Goal: Task Accomplishment & Management: Manage account settings

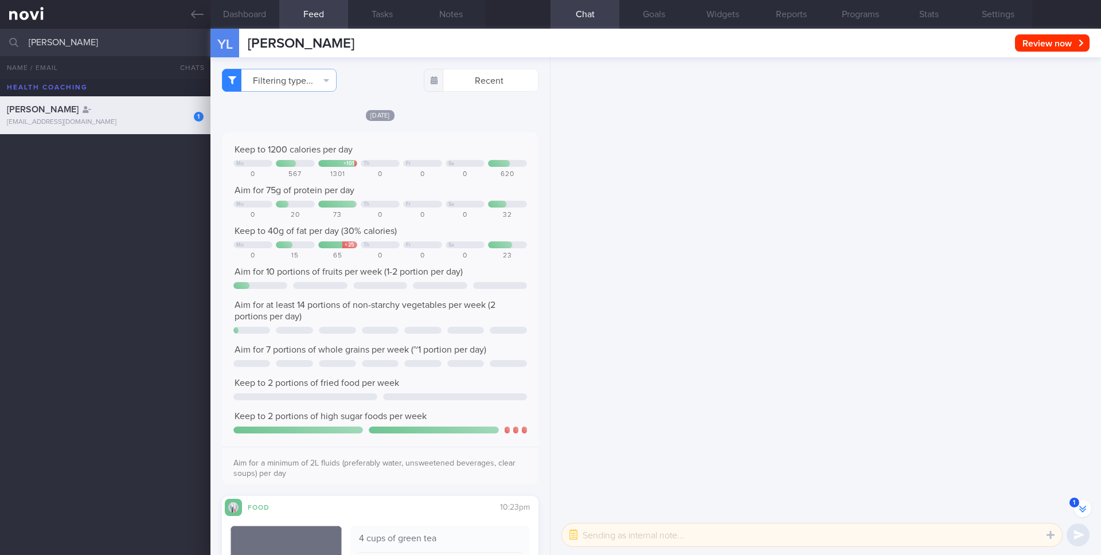
select select "9"
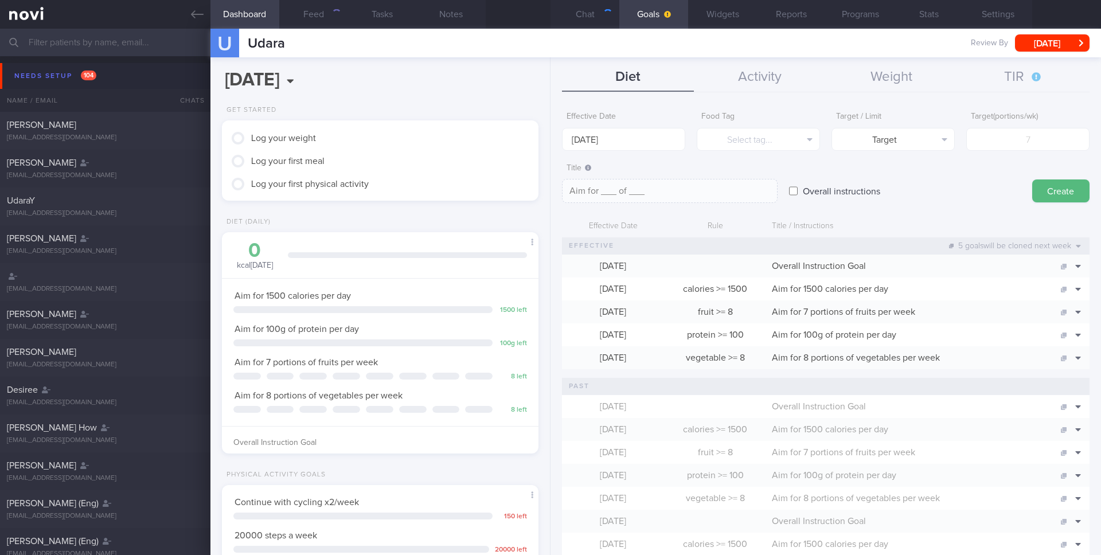
scroll to position [150, 301]
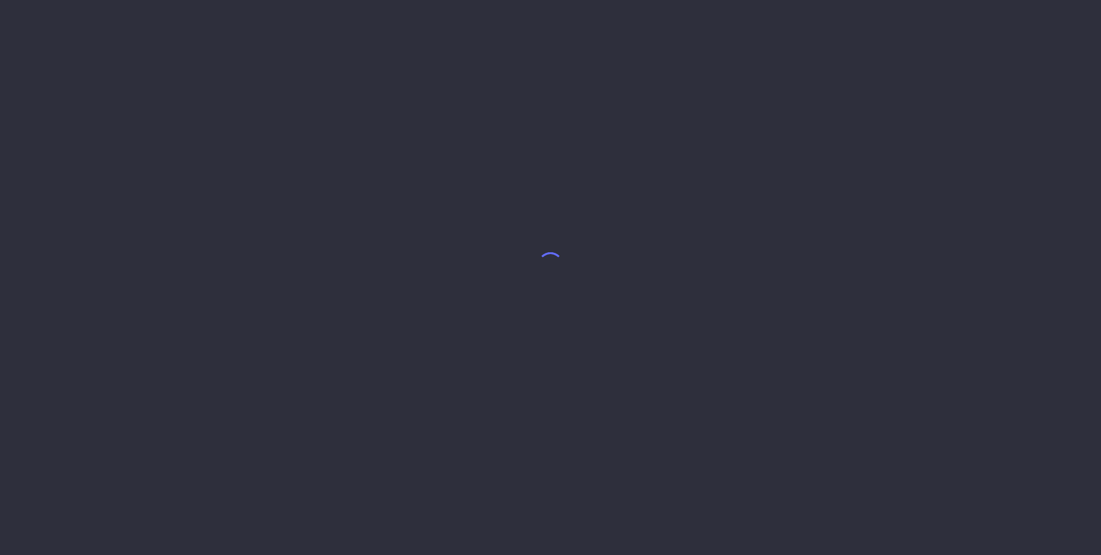
select select "7"
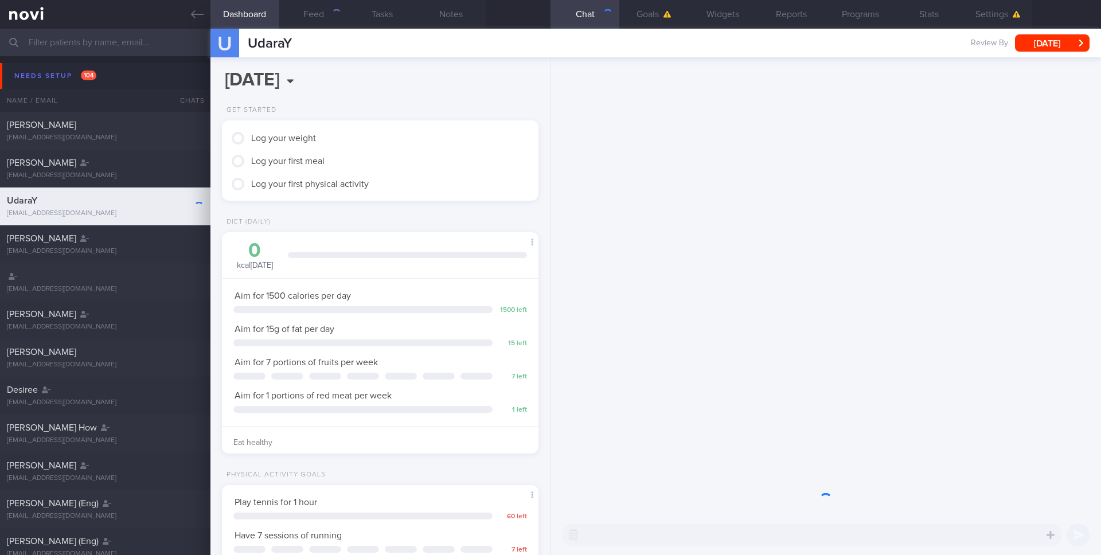
scroll to position [150, 301]
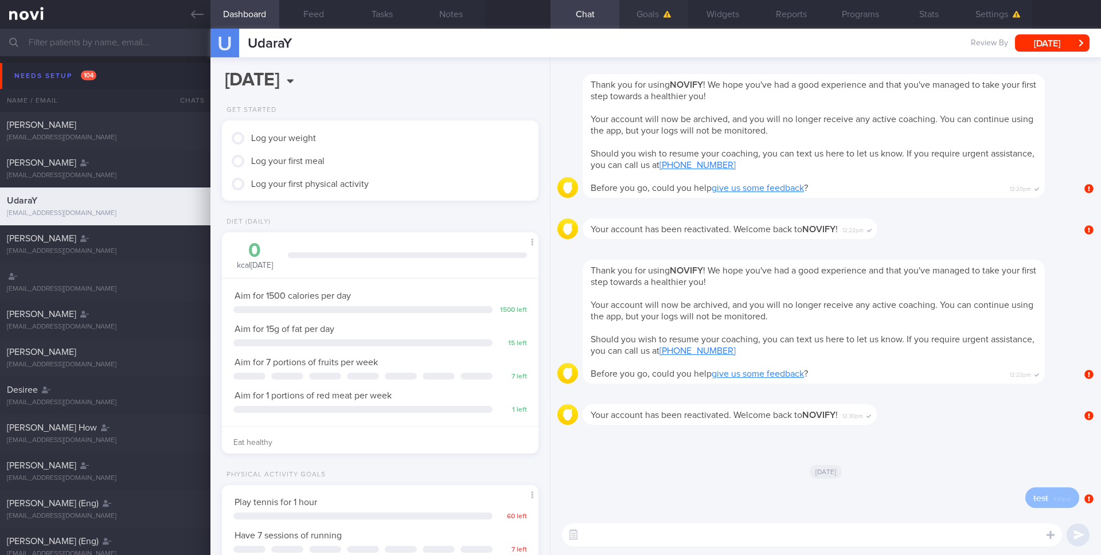
click at [661, 8] on button "Goals" at bounding box center [654, 14] width 69 height 29
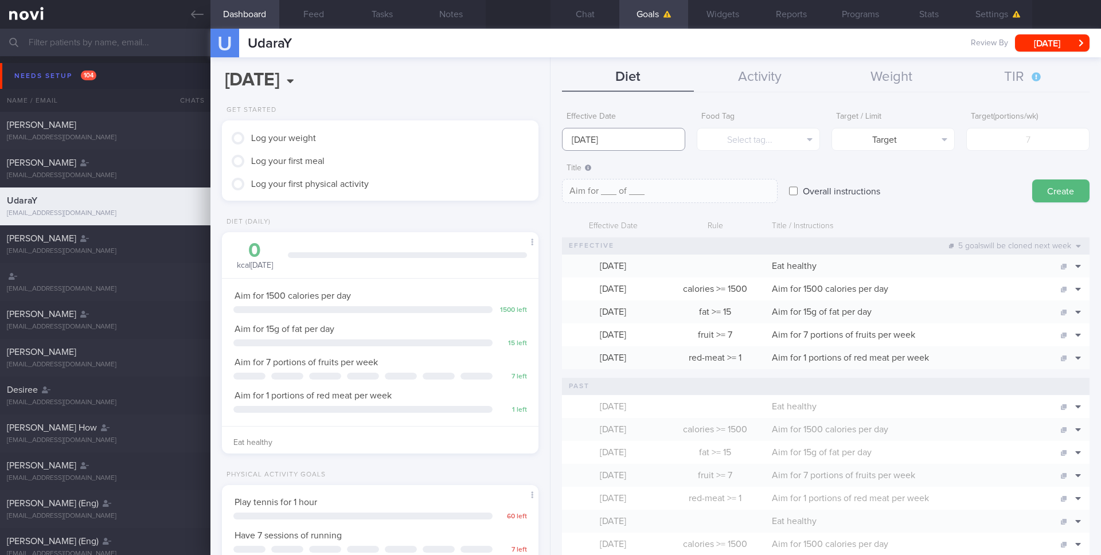
click at [661, 132] on input "[DATE]" at bounding box center [623, 139] width 123 height 23
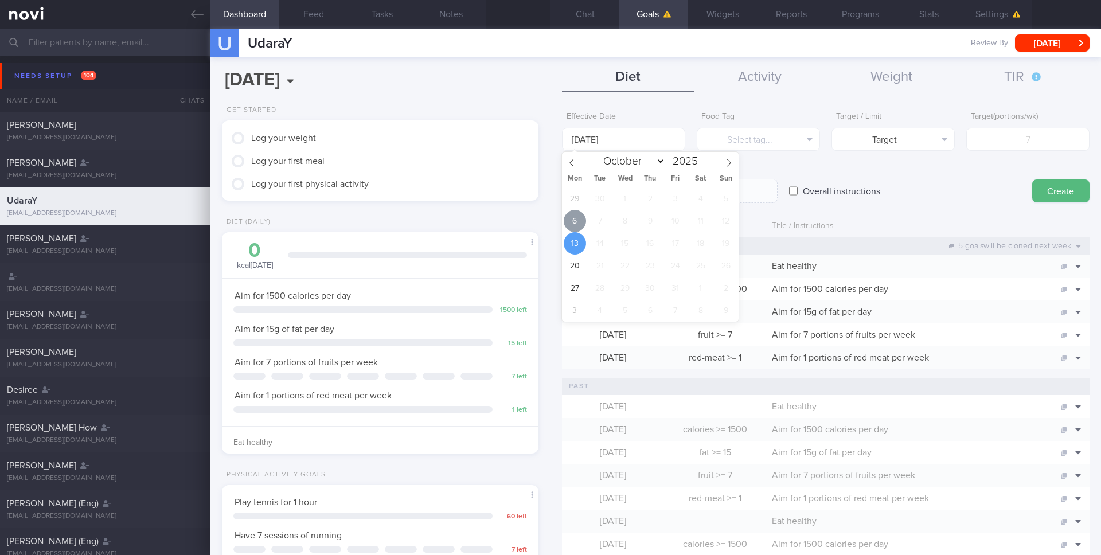
click at [570, 224] on span "6" at bounding box center [575, 221] width 22 height 22
type input "[DATE]"
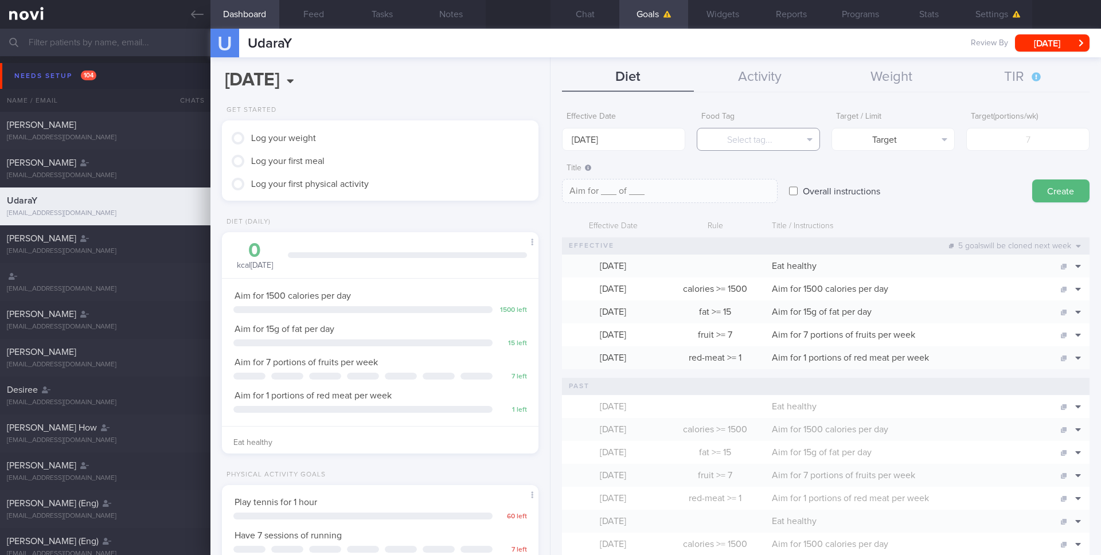
click at [754, 138] on button "Select tag..." at bounding box center [758, 139] width 123 height 23
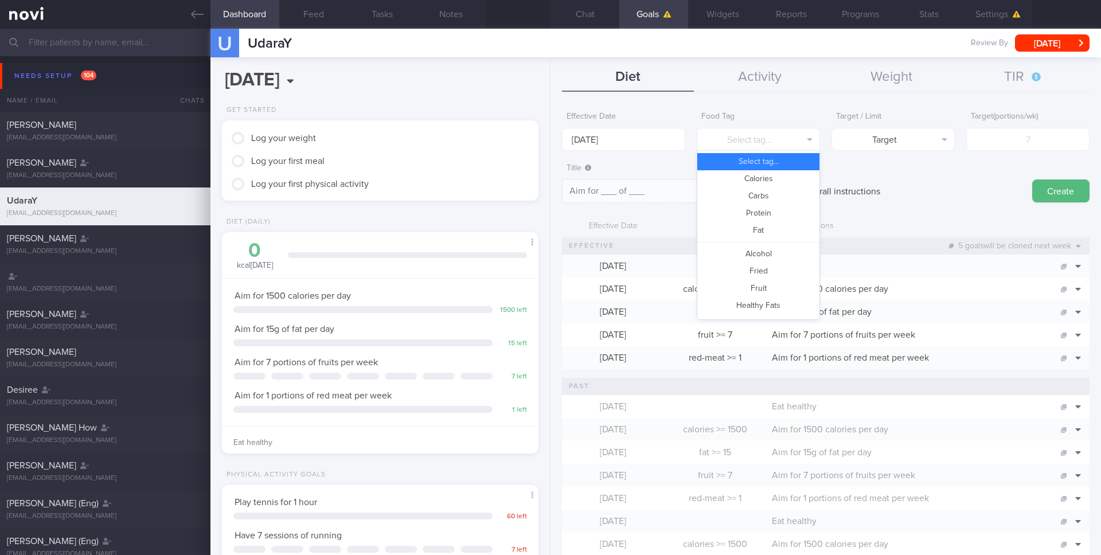
click at [757, 175] on button "Calories" at bounding box center [759, 178] width 122 height 17
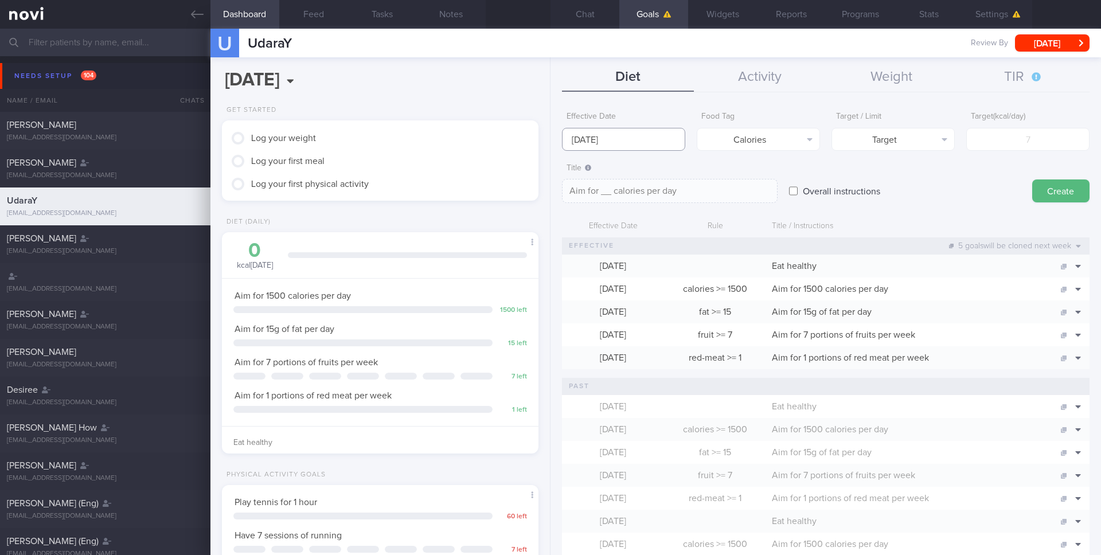
click at [656, 131] on input "[DATE]" at bounding box center [623, 139] width 123 height 23
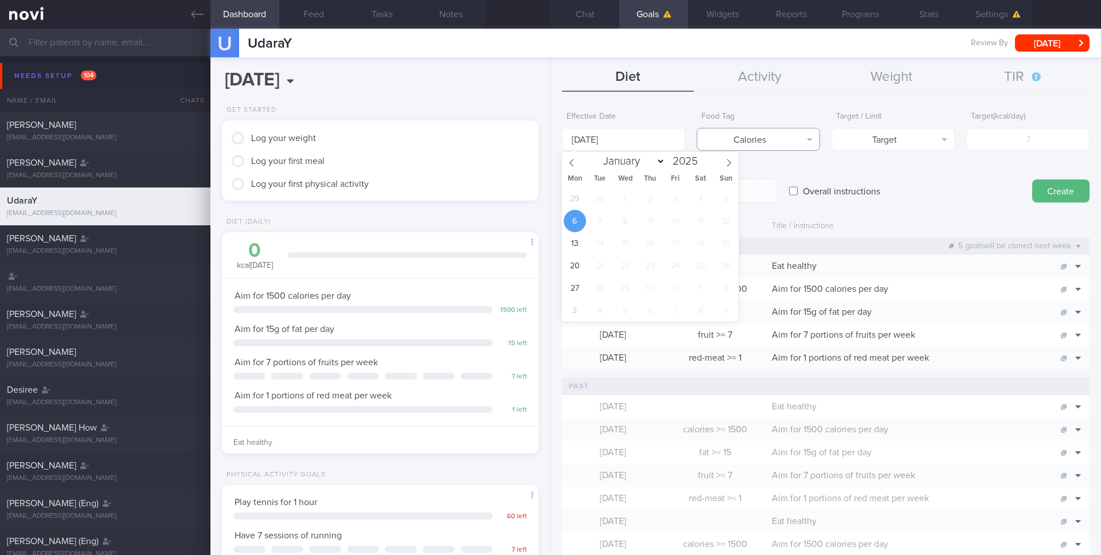
click at [736, 133] on button "Calories" at bounding box center [758, 139] width 123 height 23
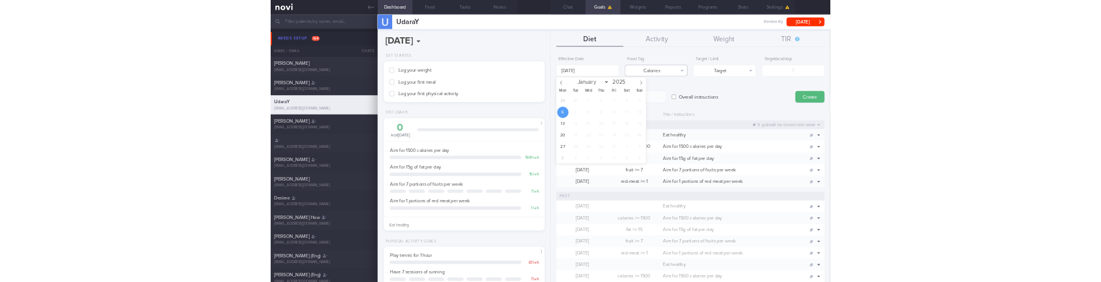
scroll to position [20, 0]
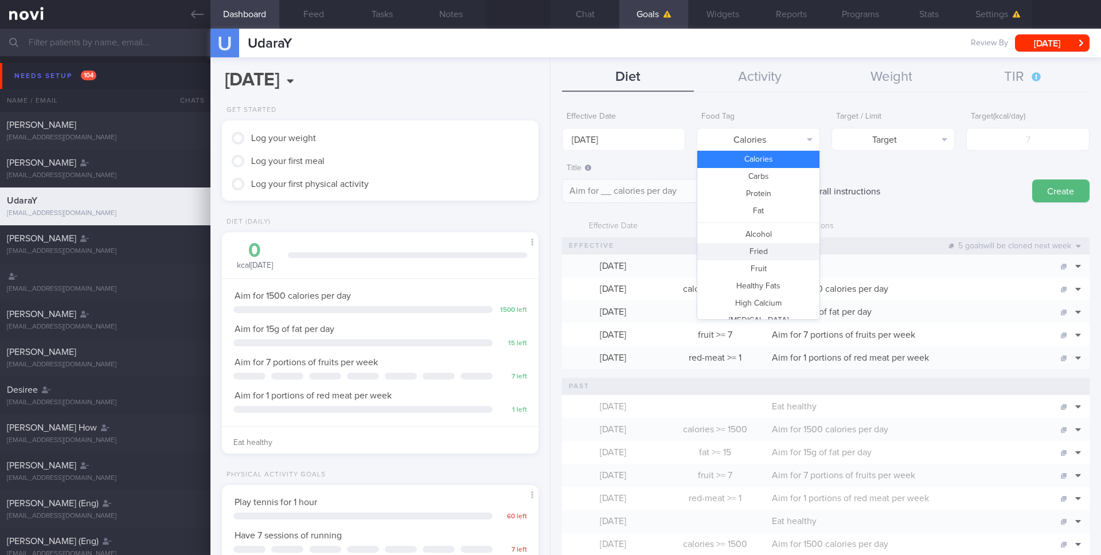
click at [756, 254] on button "Fried" at bounding box center [759, 251] width 122 height 17
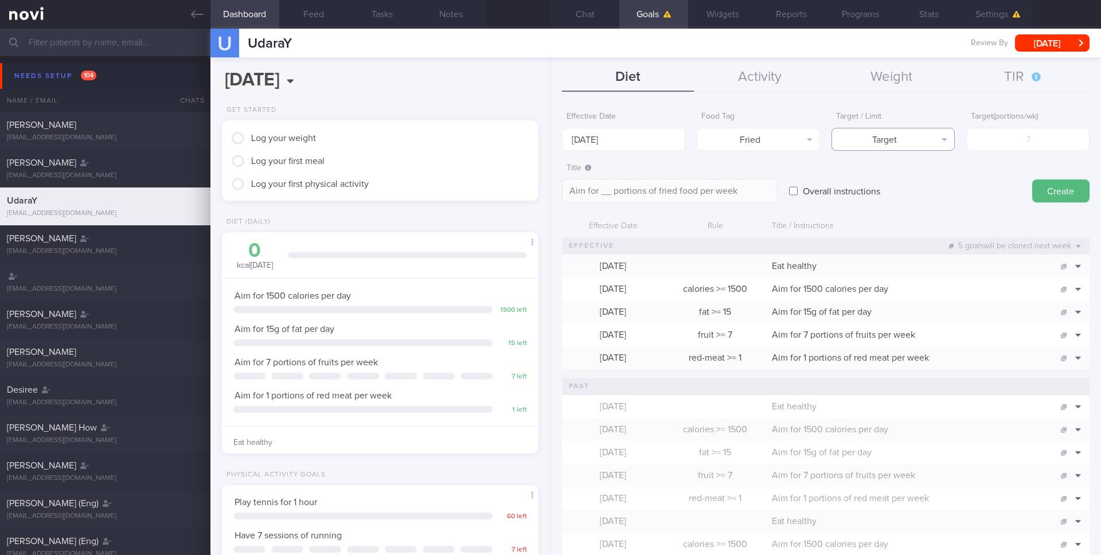
click at [868, 141] on button "Target" at bounding box center [893, 139] width 123 height 23
click at [894, 164] on button "Target" at bounding box center [893, 161] width 122 height 17
click at [1018, 145] on input "number" at bounding box center [1028, 139] width 123 height 23
click at [904, 143] on button "Target" at bounding box center [893, 139] width 123 height 23
click at [902, 178] on button "Limit" at bounding box center [893, 178] width 122 height 17
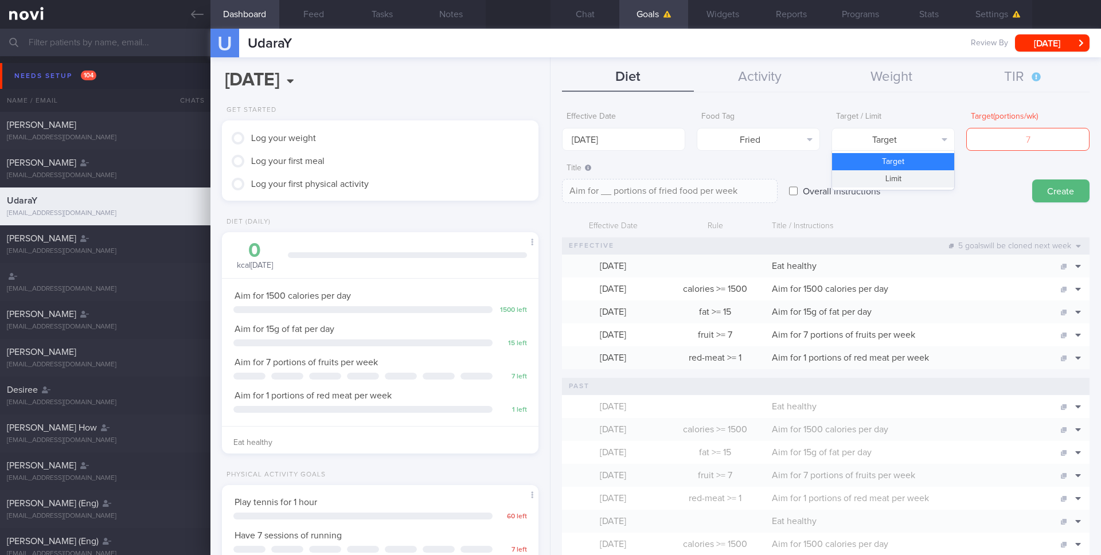
type textarea "Keep to __ portions of fried food per week"
click at [1018, 137] on input "number" at bounding box center [1028, 139] width 123 height 23
type input "3"
type textarea "Keep to 3 portions of fried food per week"
type input "3"
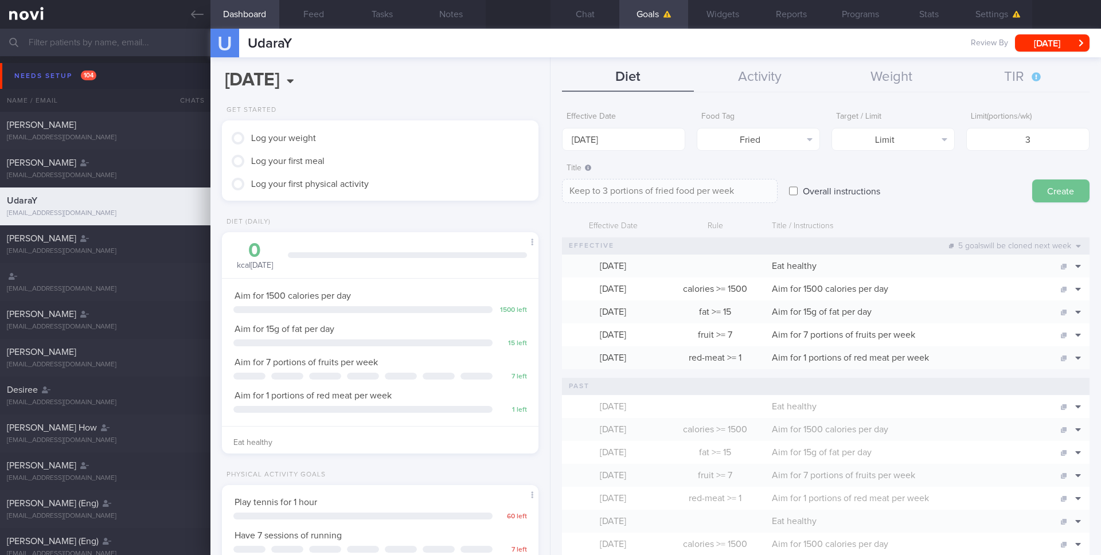
click at [1058, 191] on button "Create" at bounding box center [1061, 191] width 57 height 23
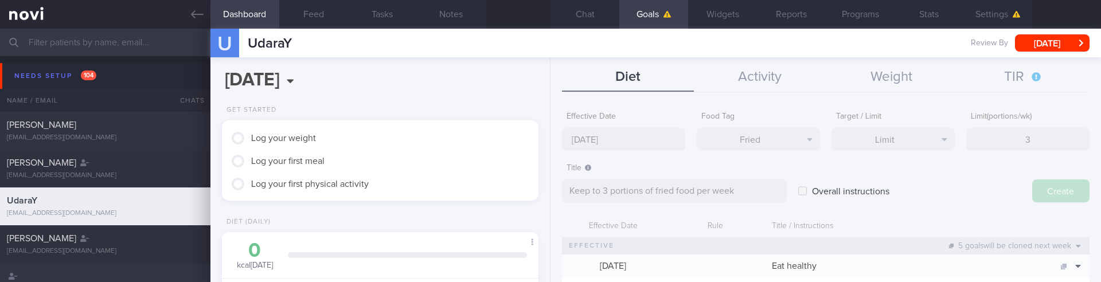
type input "[DATE]"
type textarea "Aim for ___ of ___"
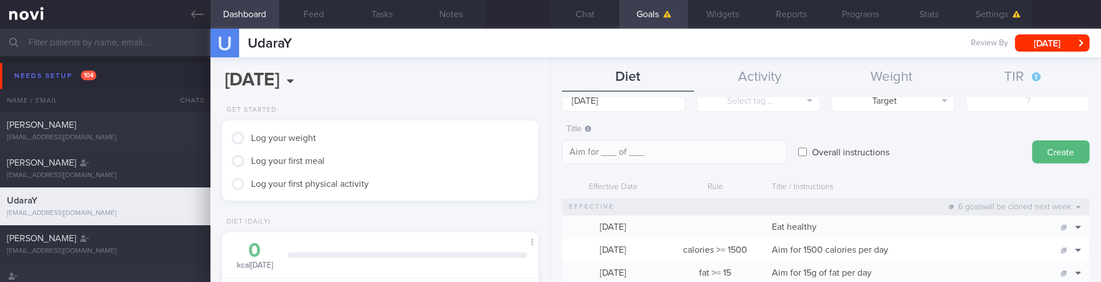
scroll to position [0, 0]
